Goal: Contribute content

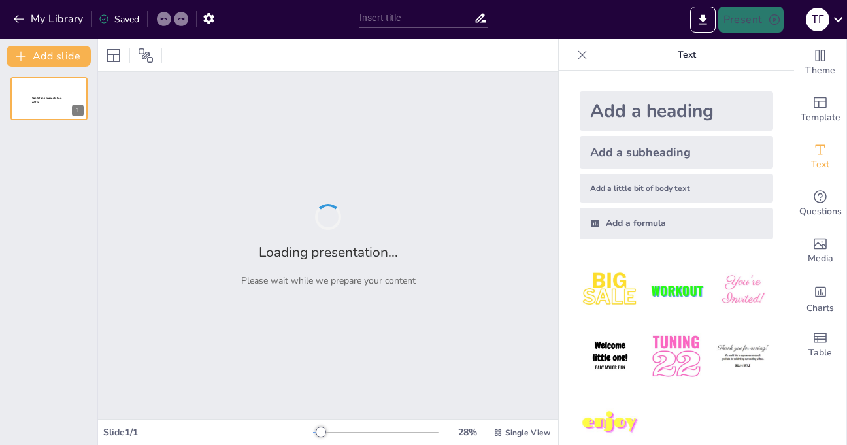
type input "Дружба без кордонів: П’ять років партнерства та співпраці між Україною та Польщ…"
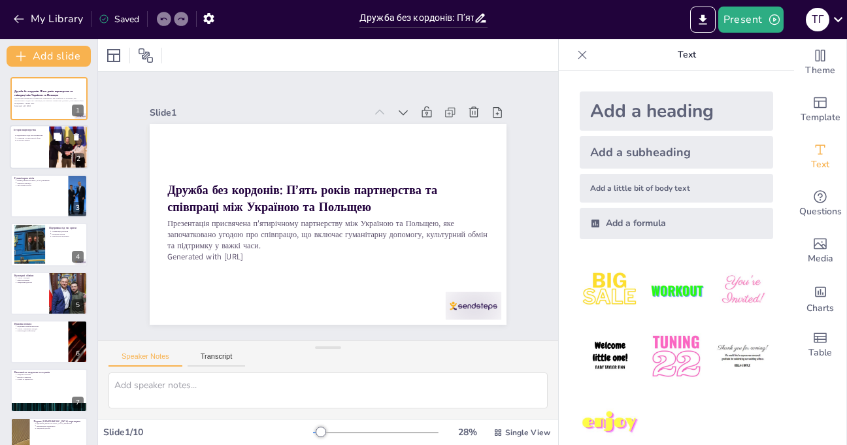
click at [48, 142] on div at bounding box center [49, 147] width 78 height 44
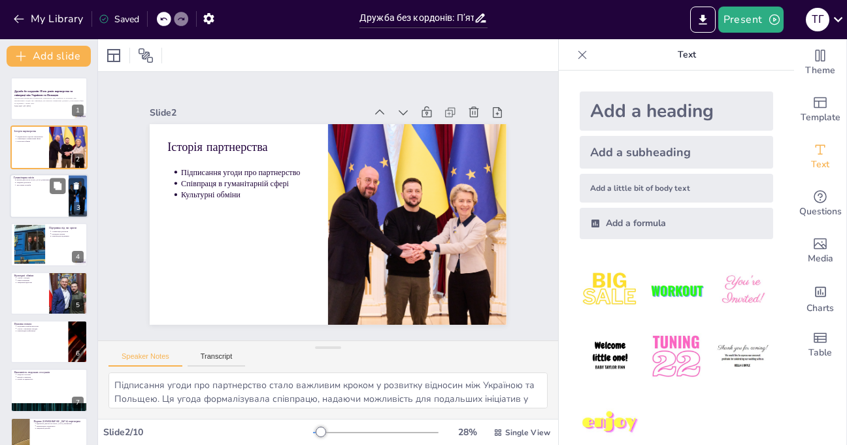
click at [33, 200] on div at bounding box center [49, 196] width 78 height 44
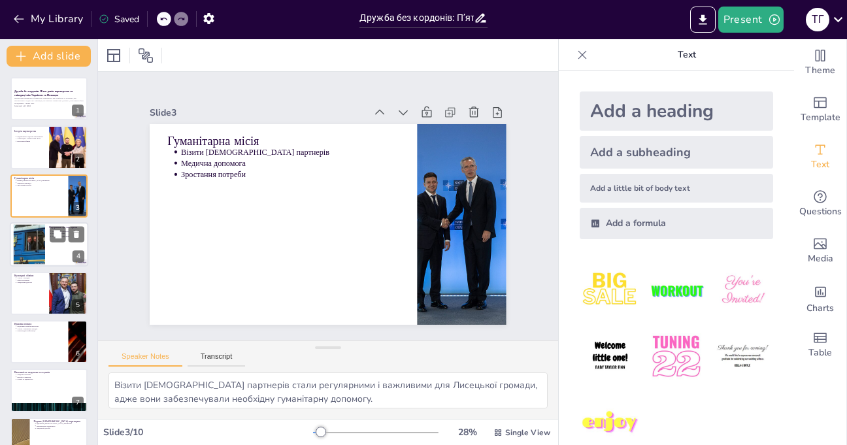
click at [33, 253] on div at bounding box center [29, 245] width 71 height 40
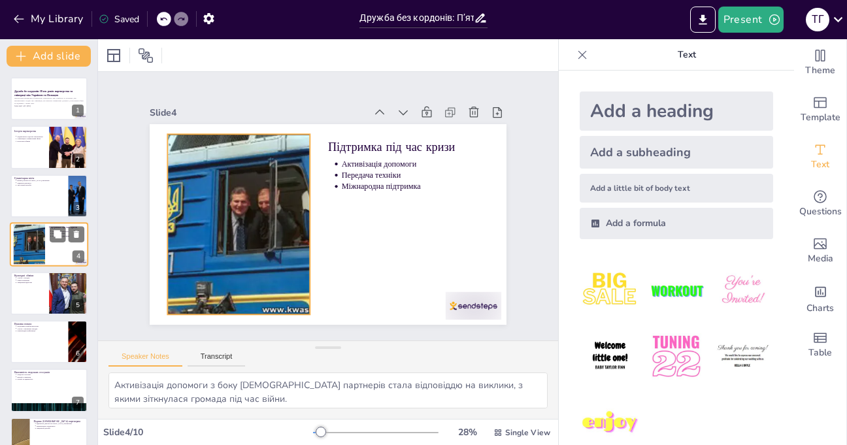
click at [41, 251] on div at bounding box center [29, 245] width 71 height 40
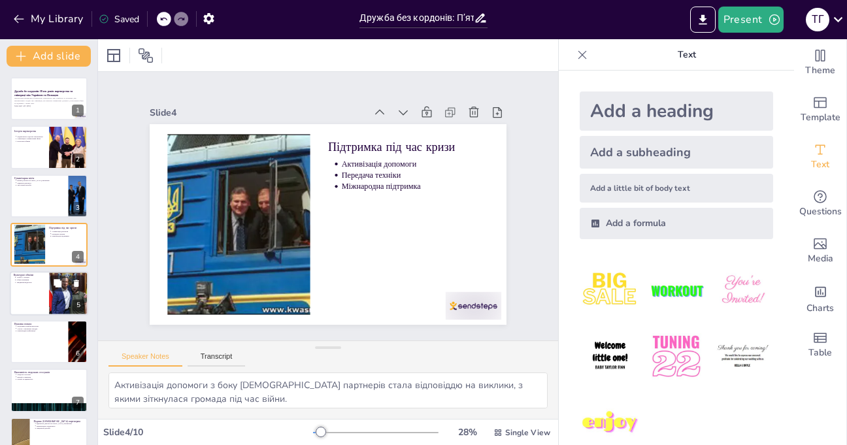
click at [28, 296] on div at bounding box center [49, 293] width 78 height 44
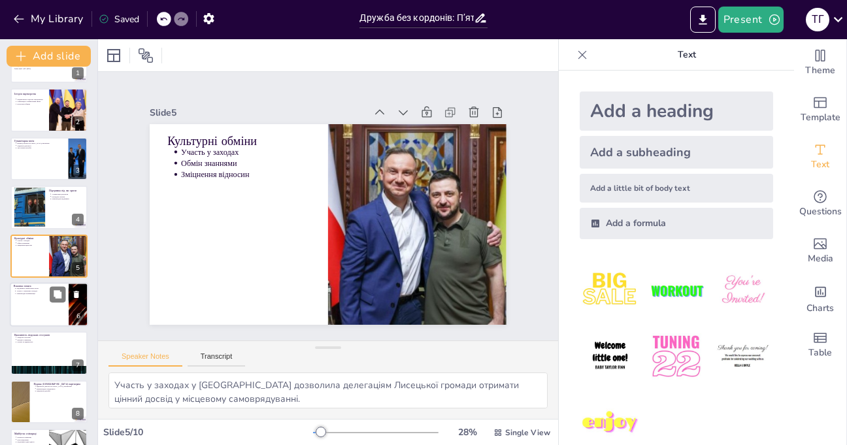
click at [39, 323] on div at bounding box center [49, 304] width 78 height 44
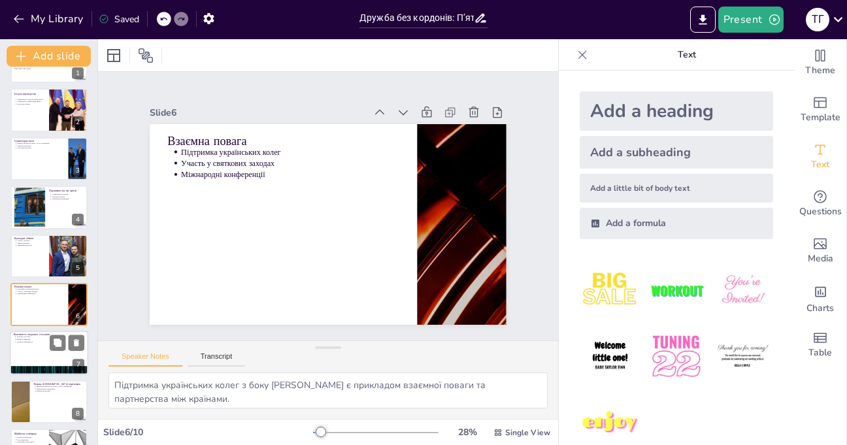
scroll to position [86, 0]
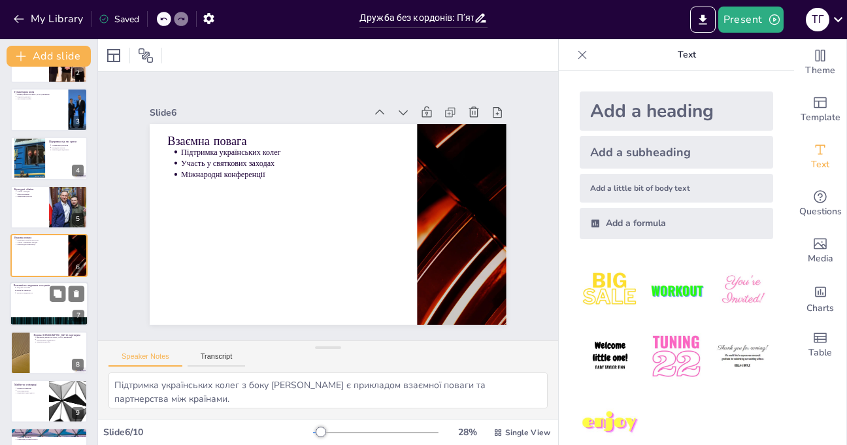
click at [56, 304] on div at bounding box center [49, 304] width 78 height 44
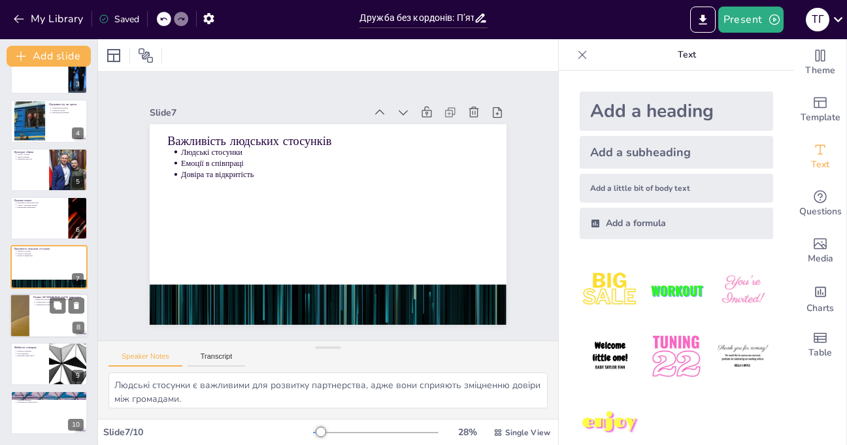
click at [29, 301] on div at bounding box center [19, 315] width 78 height 44
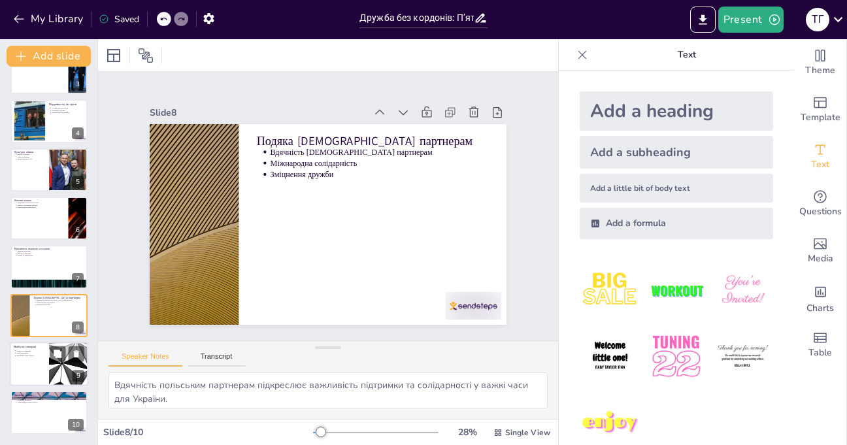
click at [26, 365] on div at bounding box center [49, 364] width 78 height 44
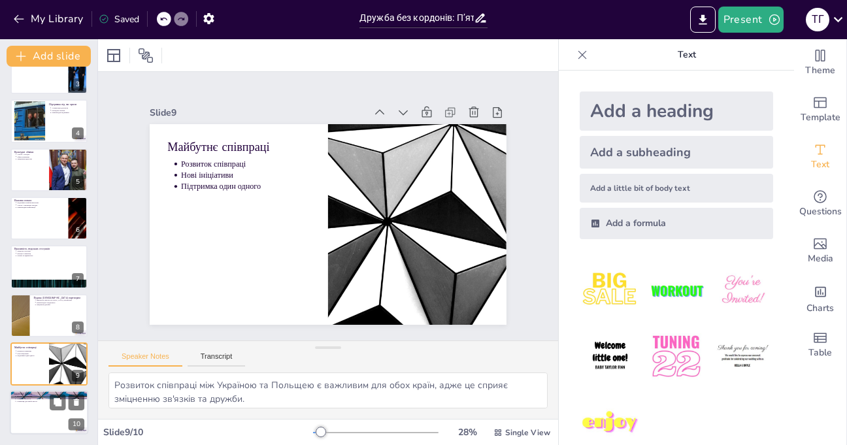
click at [24, 413] on div at bounding box center [49, 413] width 78 height 44
type textarea "Дружба без кордонів є важливим аспектом для розвитку партнерства між країнами, …"
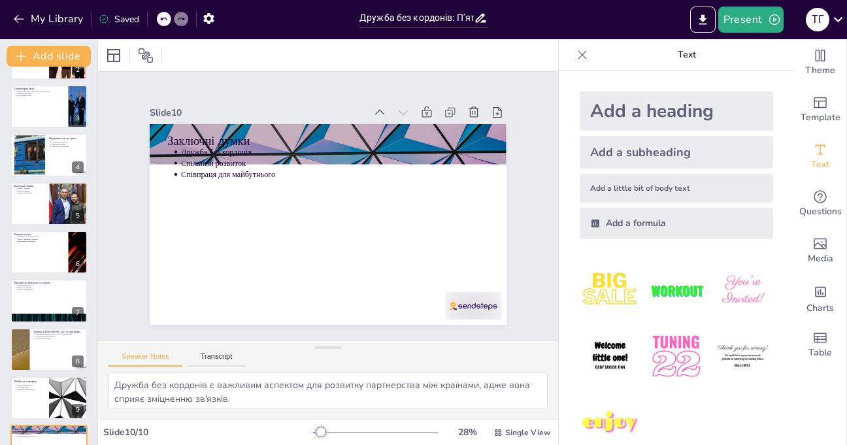
scroll to position [0, 0]
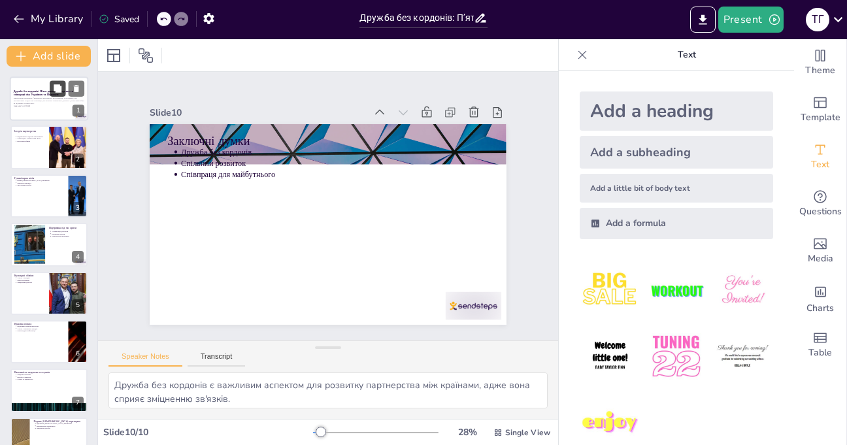
click at [49, 95] on strong "Дружба без кордонів: П’ять років партнерства та співпраці між Україною та Польщ…" at bounding box center [43, 93] width 59 height 7
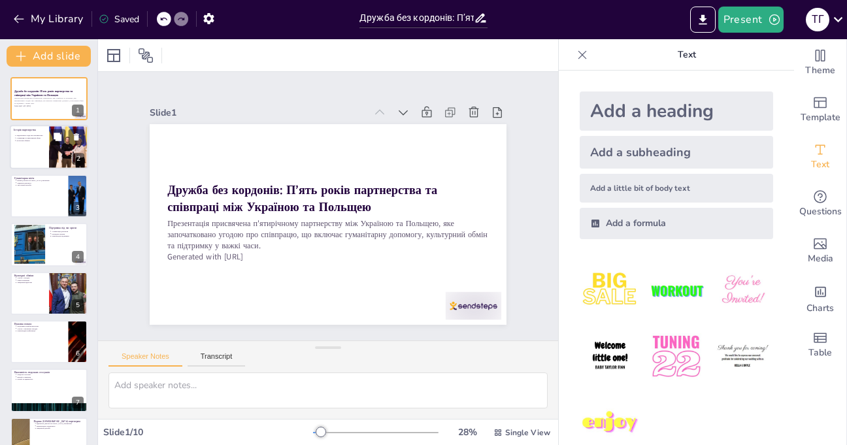
click at [42, 147] on div at bounding box center [49, 147] width 78 height 44
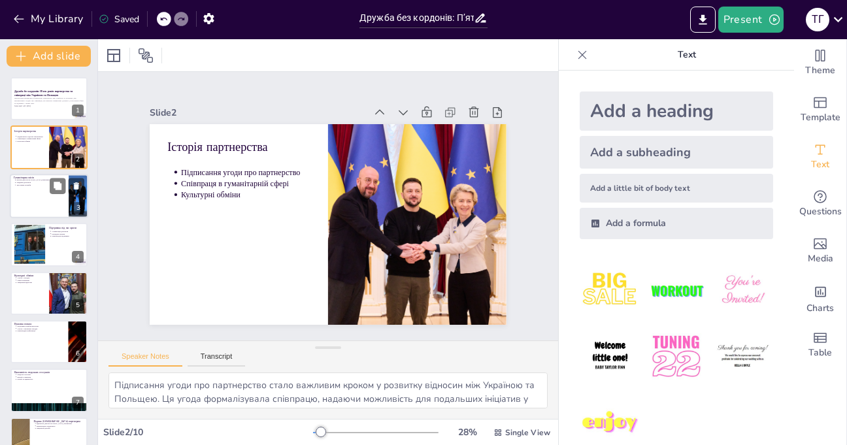
click at [24, 201] on div at bounding box center [49, 196] width 78 height 44
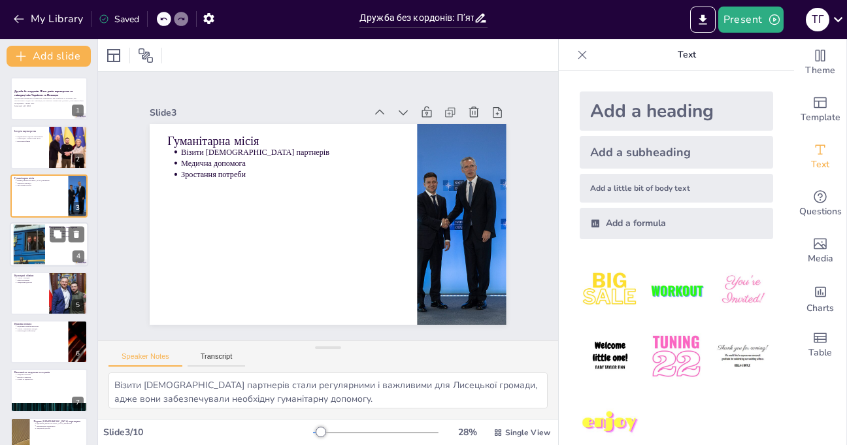
click at [22, 255] on div at bounding box center [29, 245] width 71 height 40
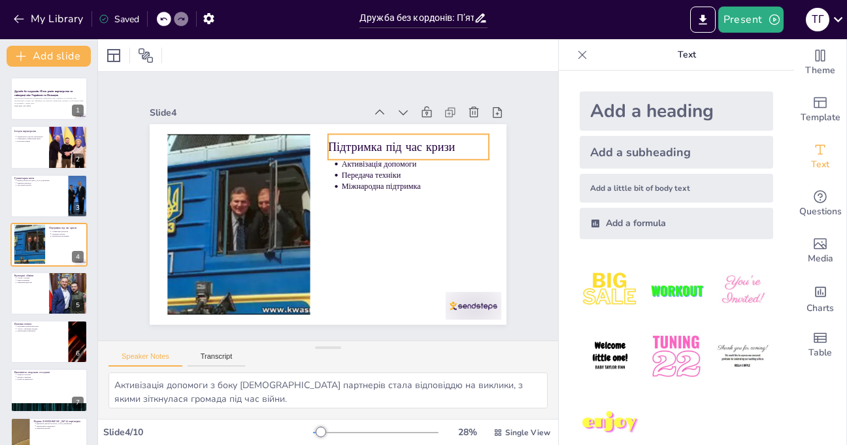
click at [372, 173] on p "Підтримка під час кризи" at bounding box center [419, 246] width 95 height 147
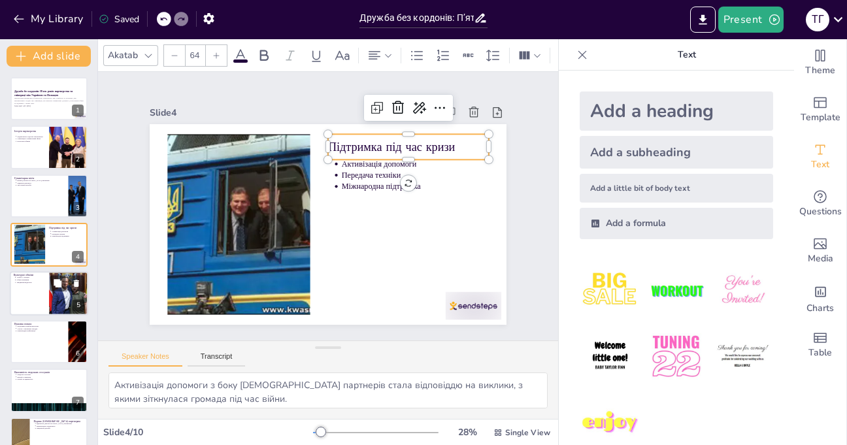
click at [49, 300] on div at bounding box center [68, 293] width 77 height 44
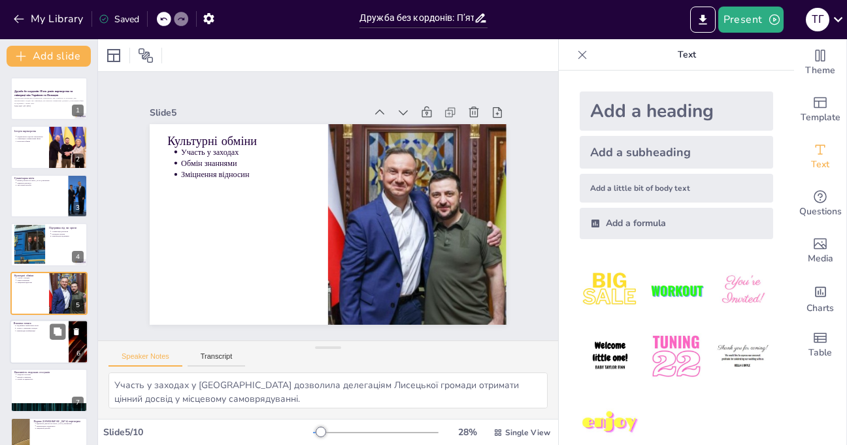
scroll to position [37, 0]
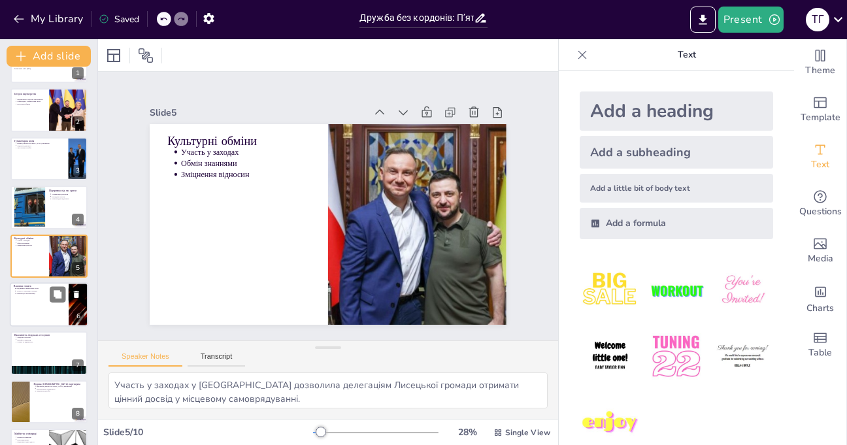
click at [33, 305] on div at bounding box center [49, 304] width 78 height 44
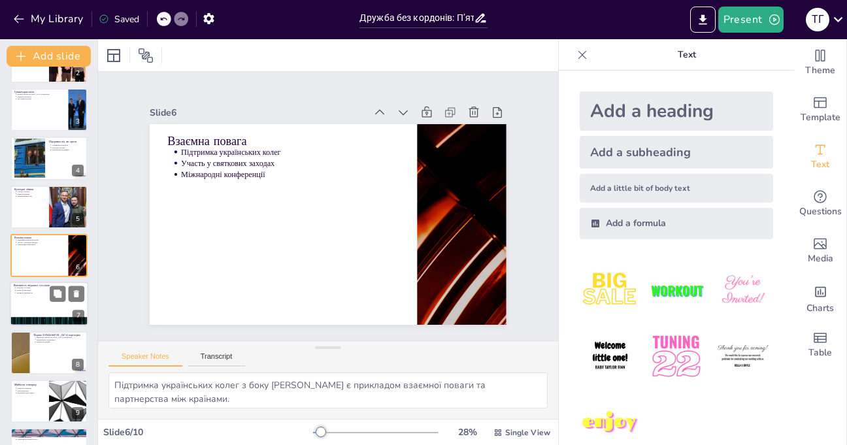
click at [36, 299] on div at bounding box center [49, 304] width 78 height 44
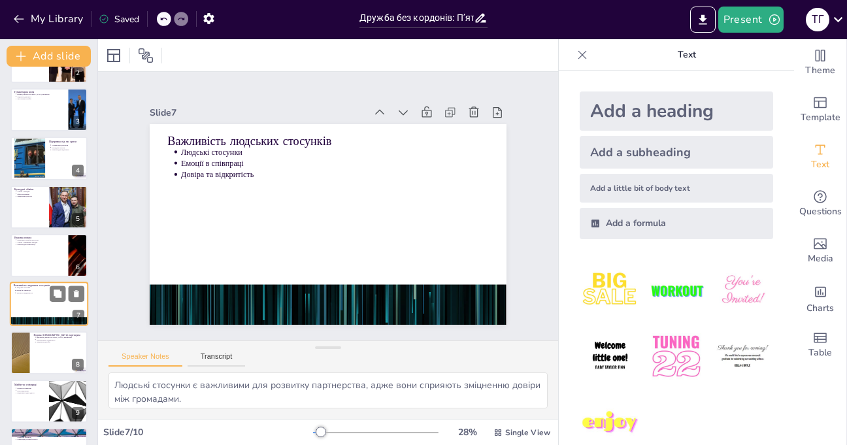
scroll to position [124, 0]
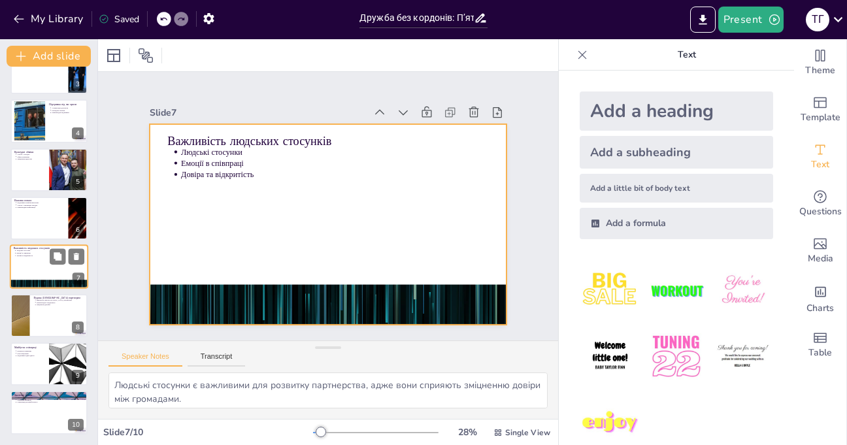
click at [27, 266] on div at bounding box center [49, 267] width 78 height 44
click at [25, 268] on div at bounding box center [49, 267] width 78 height 44
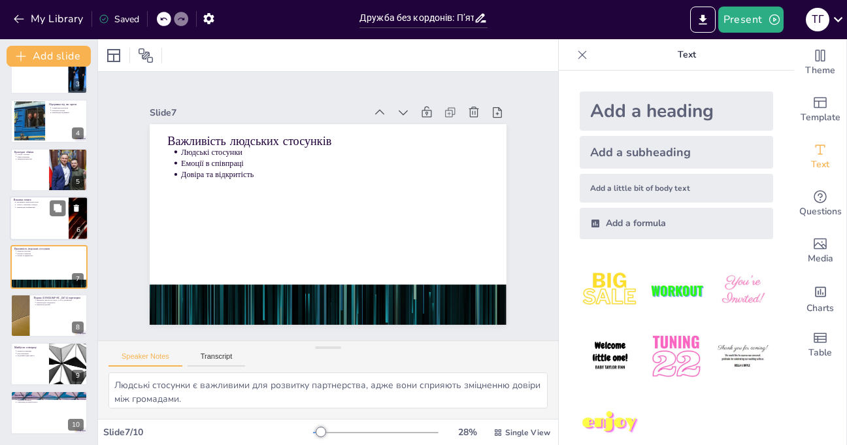
click at [39, 222] on div at bounding box center [49, 218] width 78 height 44
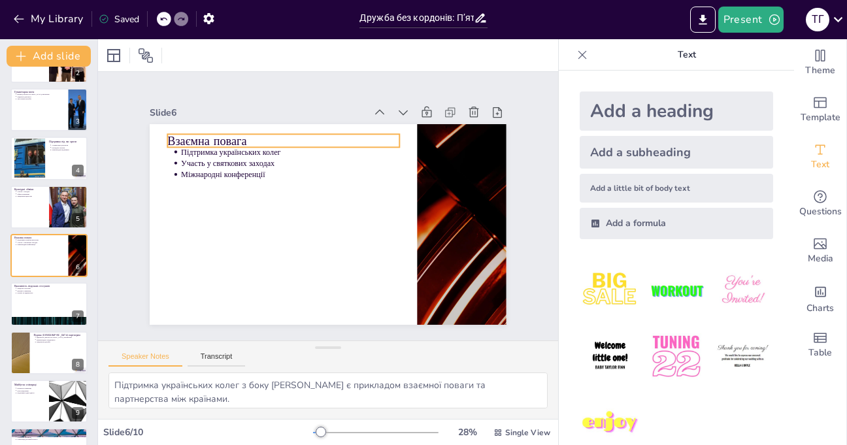
click at [263, 136] on p "Взаємна повага" at bounding box center [346, 130] width 167 height 184
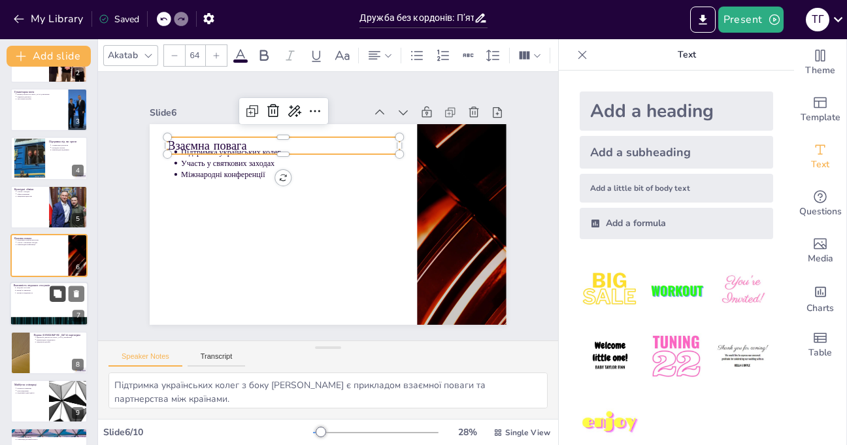
click at [59, 300] on button at bounding box center [58, 294] width 16 height 16
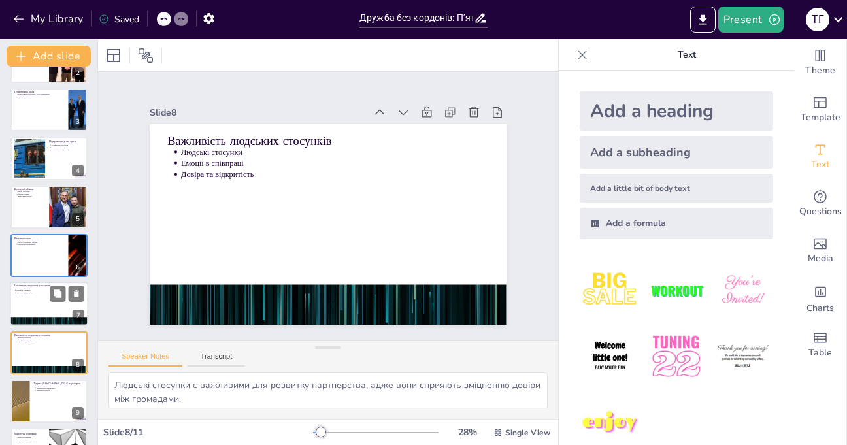
scroll to position [172, 0]
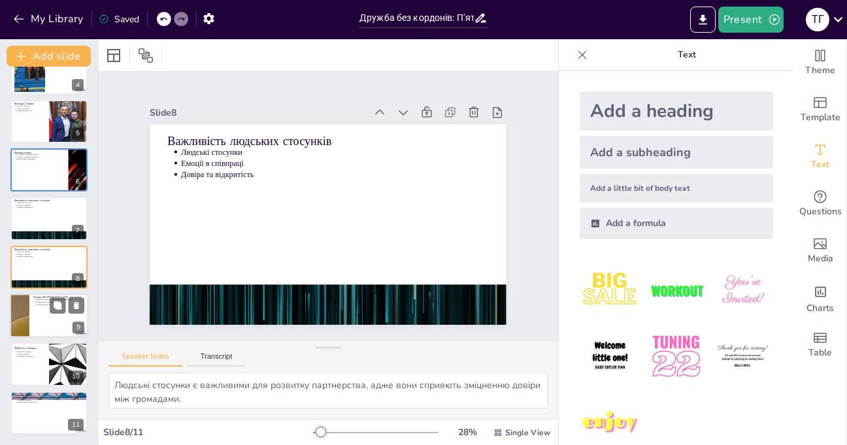
click at [24, 307] on div at bounding box center [19, 315] width 78 height 44
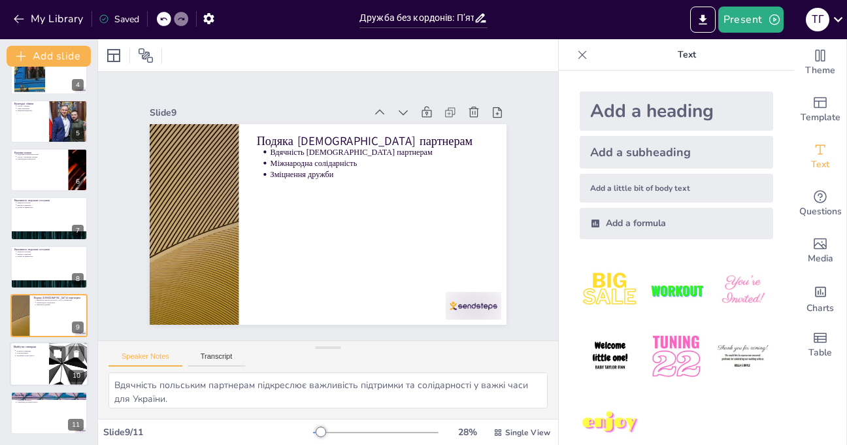
click at [40, 365] on div at bounding box center [49, 364] width 78 height 44
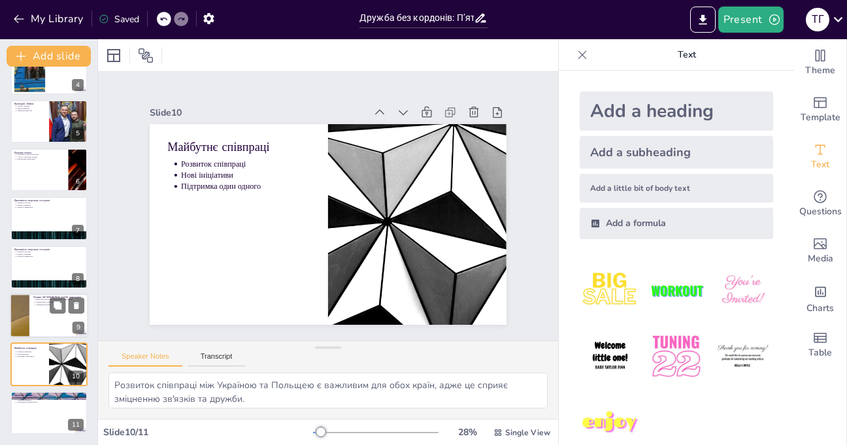
click at [35, 314] on div at bounding box center [49, 315] width 78 height 44
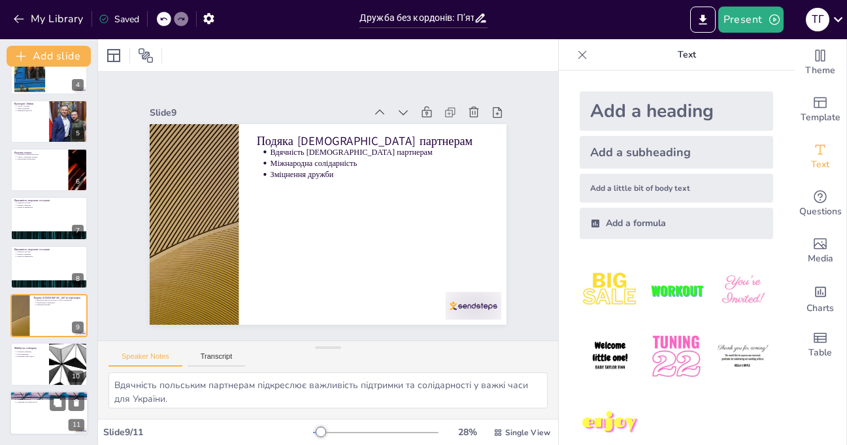
click at [31, 392] on div "Заключні думки Дружба без кордонів Спільний розвиток Співпраця для майбутнього …" at bounding box center [49, 413] width 78 height 44
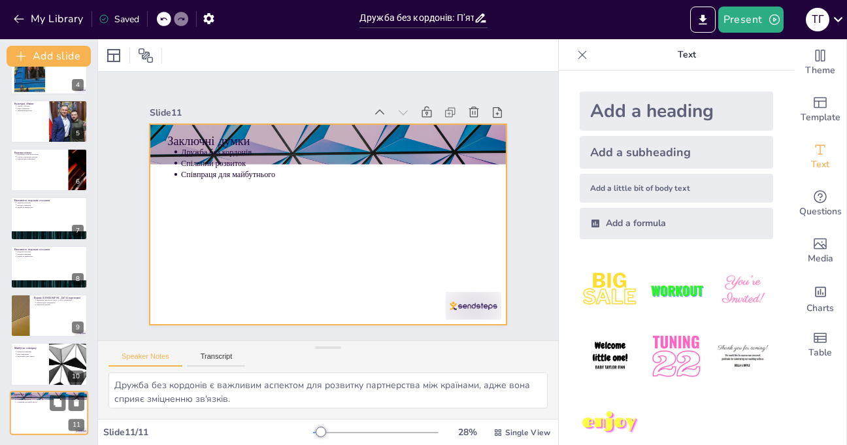
click at [20, 411] on div at bounding box center [49, 413] width 78 height 44
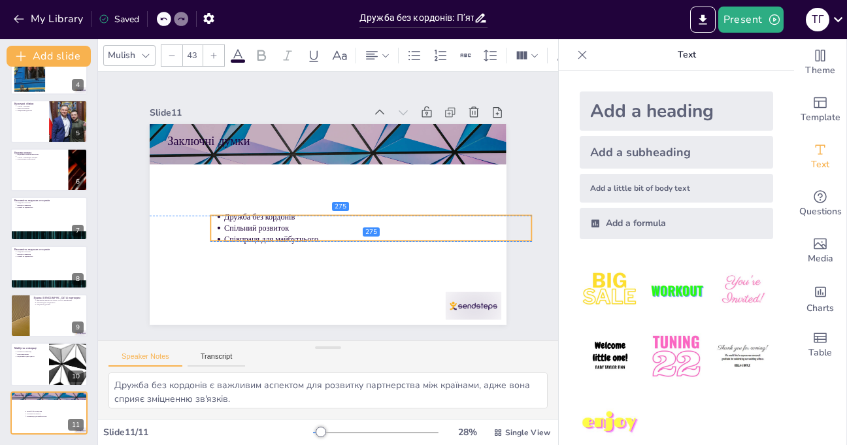
drag, startPoint x: 159, startPoint y: 146, endPoint x: 203, endPoint y: 214, distance: 80.0
click at [221, 214] on ul "Дружба без кордонів Спільний розвиток Співпраця для майбутнього" at bounding box center [341, 252] width 240 height 261
click at [296, 217] on p "Дружба без кордонів" at bounding box center [366, 240] width 272 height 163
click at [295, 217] on p "Дружба без кордонів" at bounding box center [323, 155] width 106 height 296
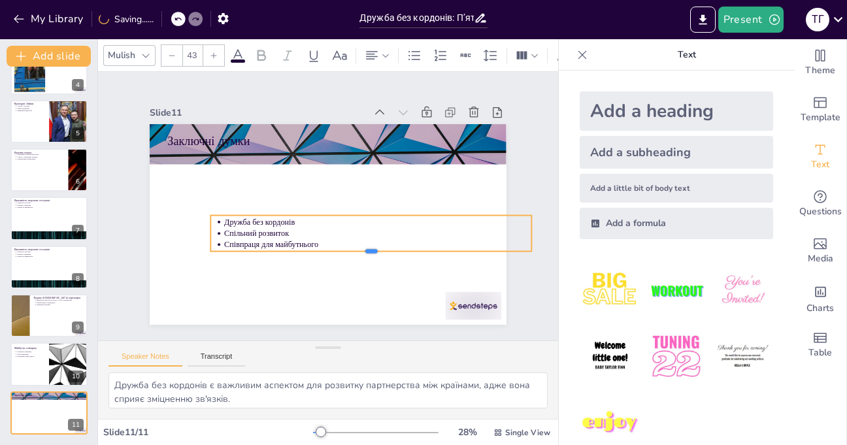
drag, startPoint x: 317, startPoint y: 236, endPoint x: 280, endPoint y: 245, distance: 37.7
click at [282, 247] on div at bounding box center [312, 271] width 197 height 266
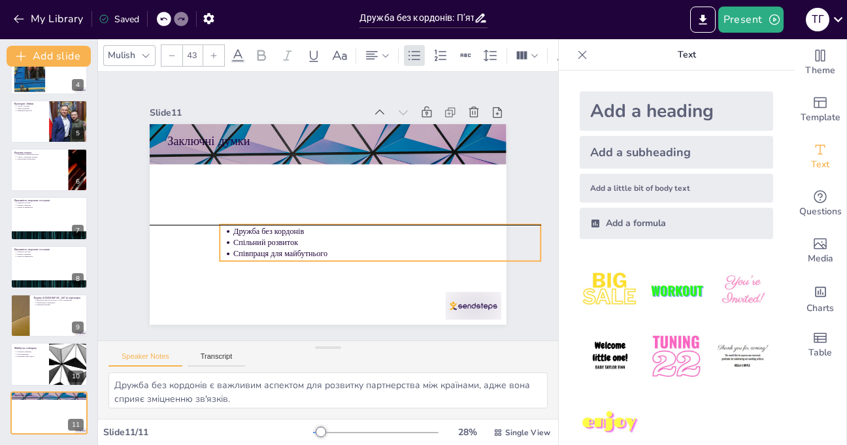
drag, startPoint x: 212, startPoint y: 216, endPoint x: 222, endPoint y: 220, distance: 9.7
click at [222, 220] on ul "Дружба без кордонів Спільний розвиток Співпраця для майбутнього" at bounding box center [336, 269] width 240 height 261
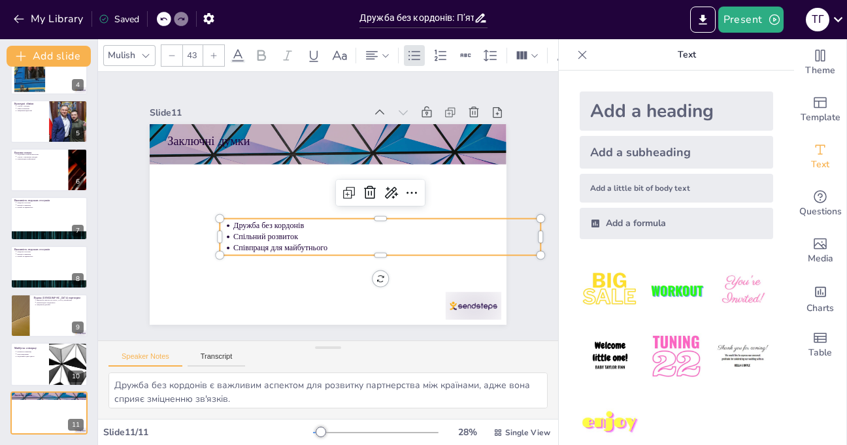
click at [297, 223] on ul "Дружба без кордонів Спільний розвиток Співпраця для майбутнього" at bounding box center [346, 148] width 99 height 321
click at [222, 223] on ul "Дружба без кордонів Спільний розвиток Співпраця для майбутнього" at bounding box center [363, 255] width 307 height 161
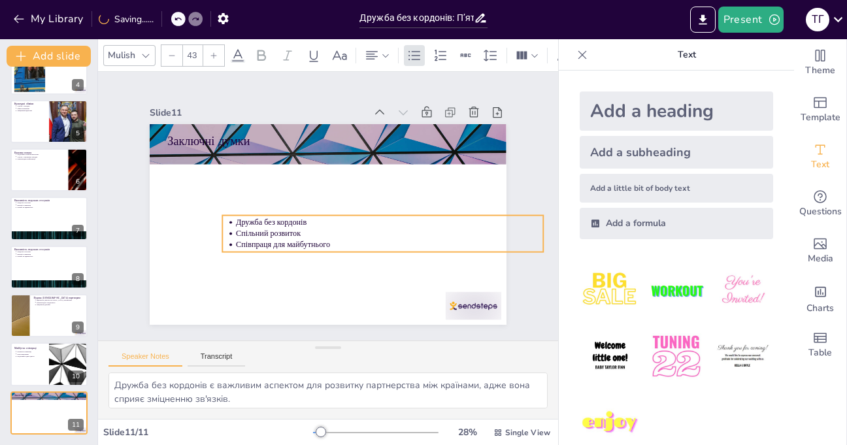
click at [225, 218] on ul "Дружба без кордонів Спільний розвиток Співпраця для майбутнього" at bounding box center [361, 258] width 295 height 190
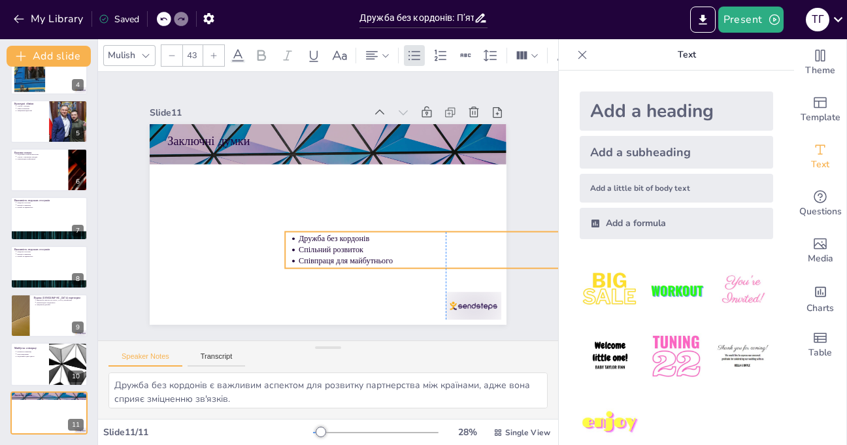
drag, startPoint x: 227, startPoint y: 218, endPoint x: 287, endPoint y: 234, distance: 62.3
click at [335, 234] on ul "Дружба без кордонів Спільний розвиток Співпраця для майбутнього" at bounding box center [415, 116] width 161 height 307
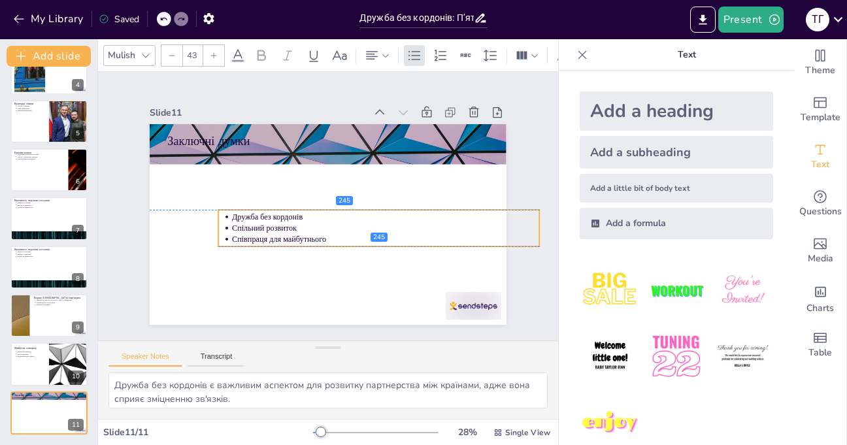
drag, startPoint x: 388, startPoint y: 257, endPoint x: 322, endPoint y: 240, distance: 68.8
click at [322, 240] on p "Співпраця для майбутнього" at bounding box center [302, 267] width 44 height 307
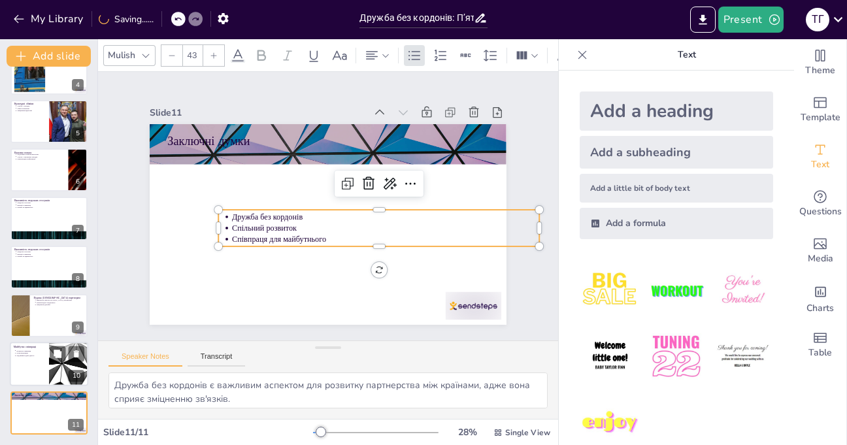
click at [33, 361] on div at bounding box center [49, 364] width 78 height 44
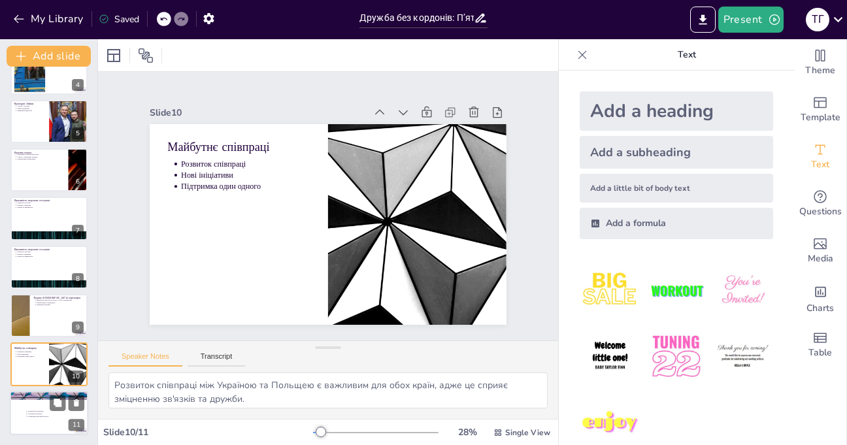
click at [31, 410] on p "Дружба без кордонів" at bounding box center [62, 411] width 68 height 3
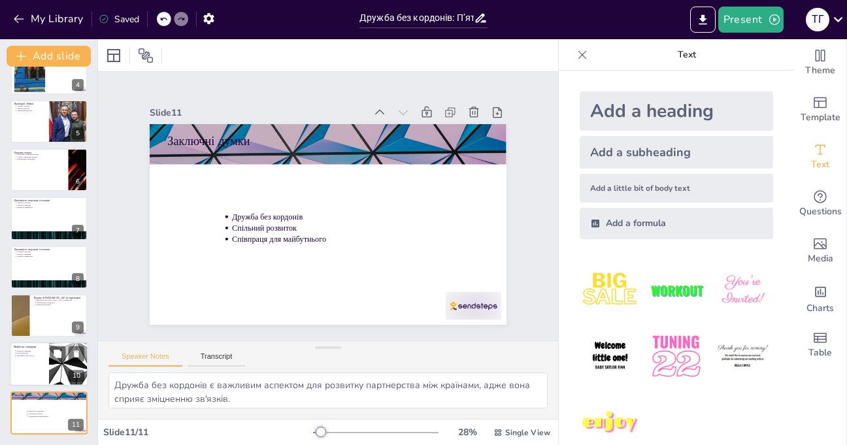
click at [30, 361] on div at bounding box center [49, 364] width 78 height 44
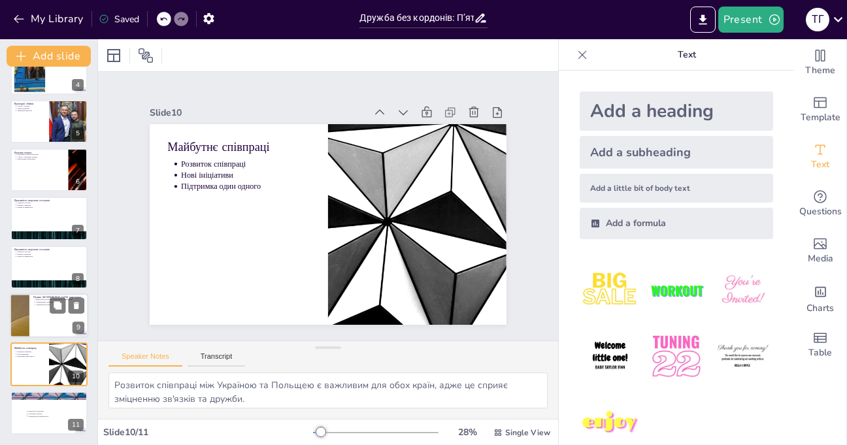
click at [39, 313] on div at bounding box center [49, 315] width 78 height 44
type textarea "Вдячність польським партнерам підкреслює важливість підтримки та солідарності у…"
